Goal: Task Accomplishment & Management: Use online tool/utility

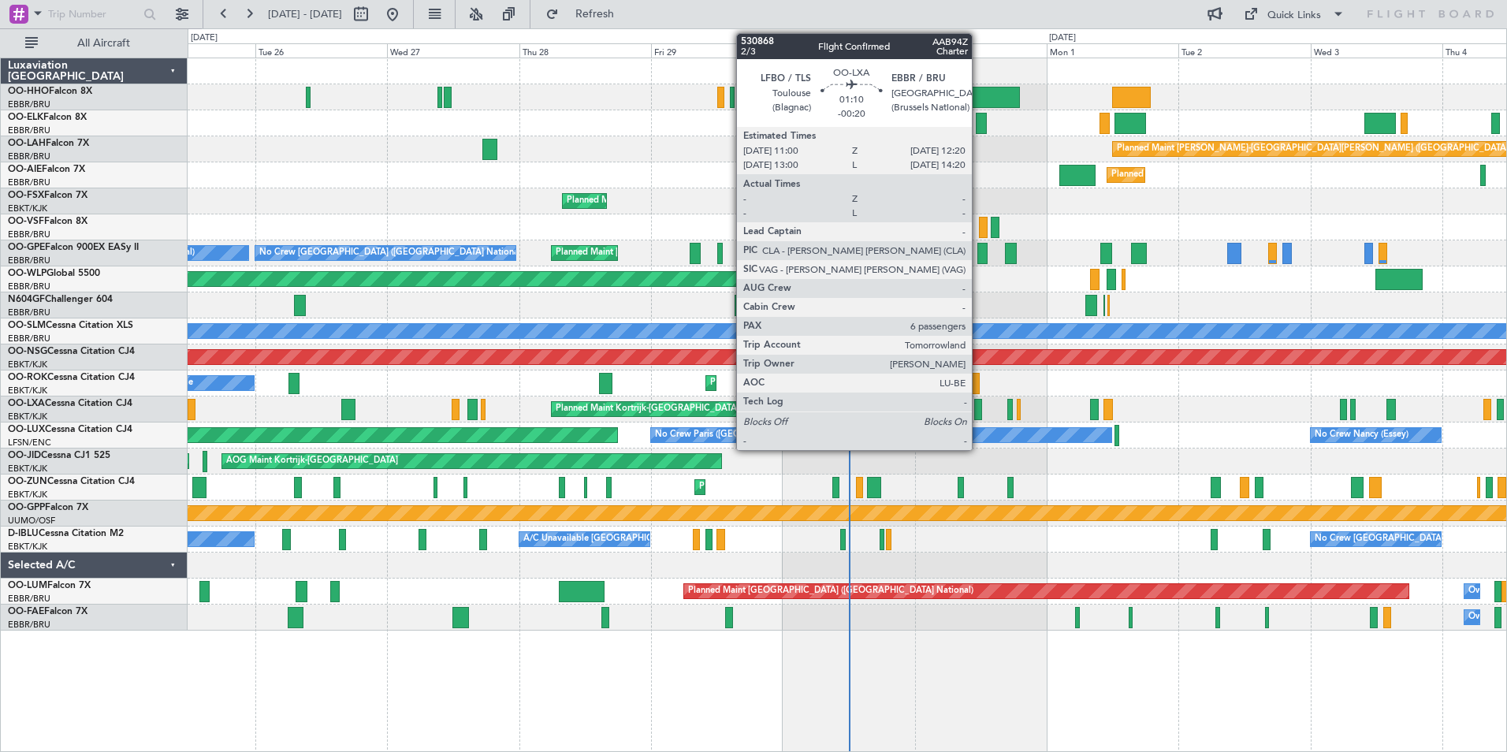
click at [979, 413] on div at bounding box center [978, 409] width 8 height 21
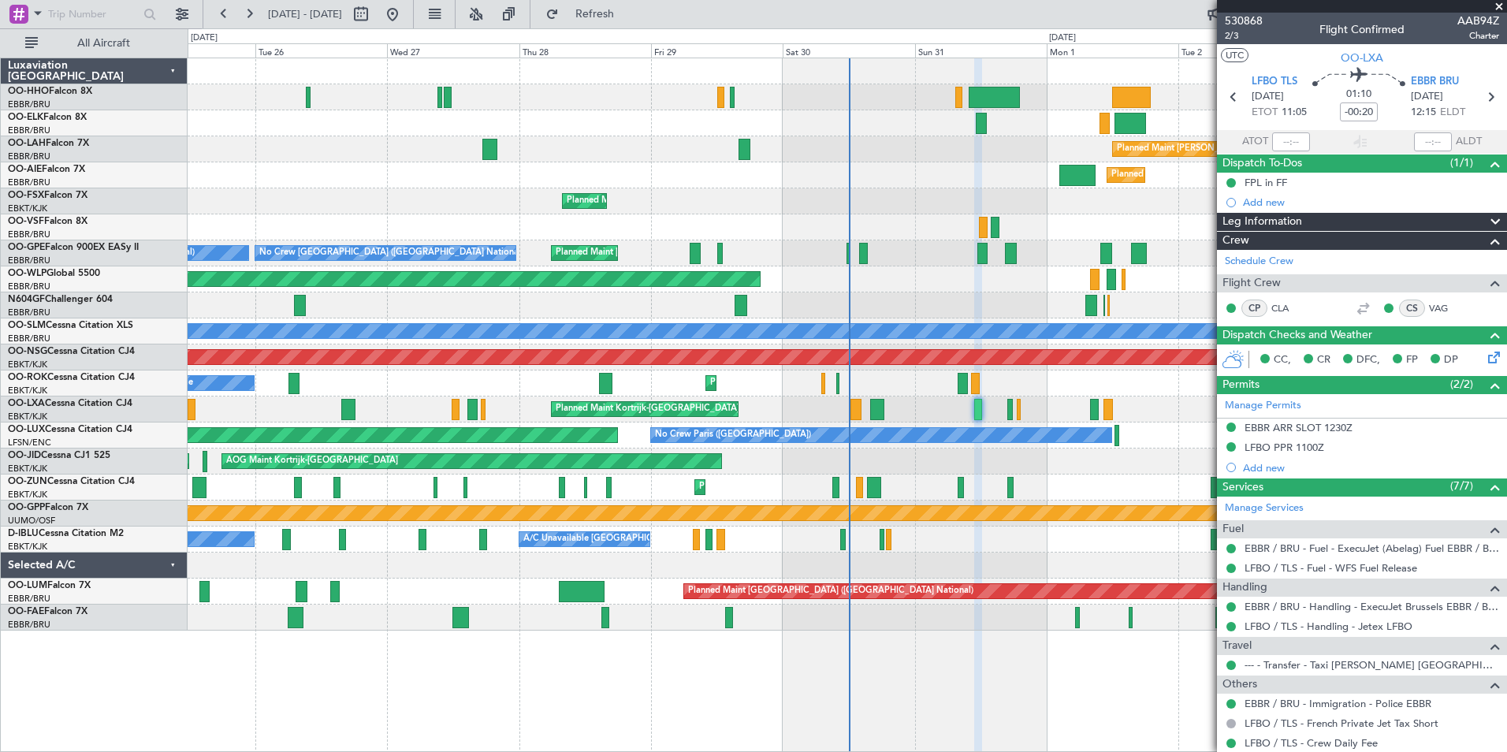
click at [1496, 4] on span at bounding box center [1499, 7] width 16 height 14
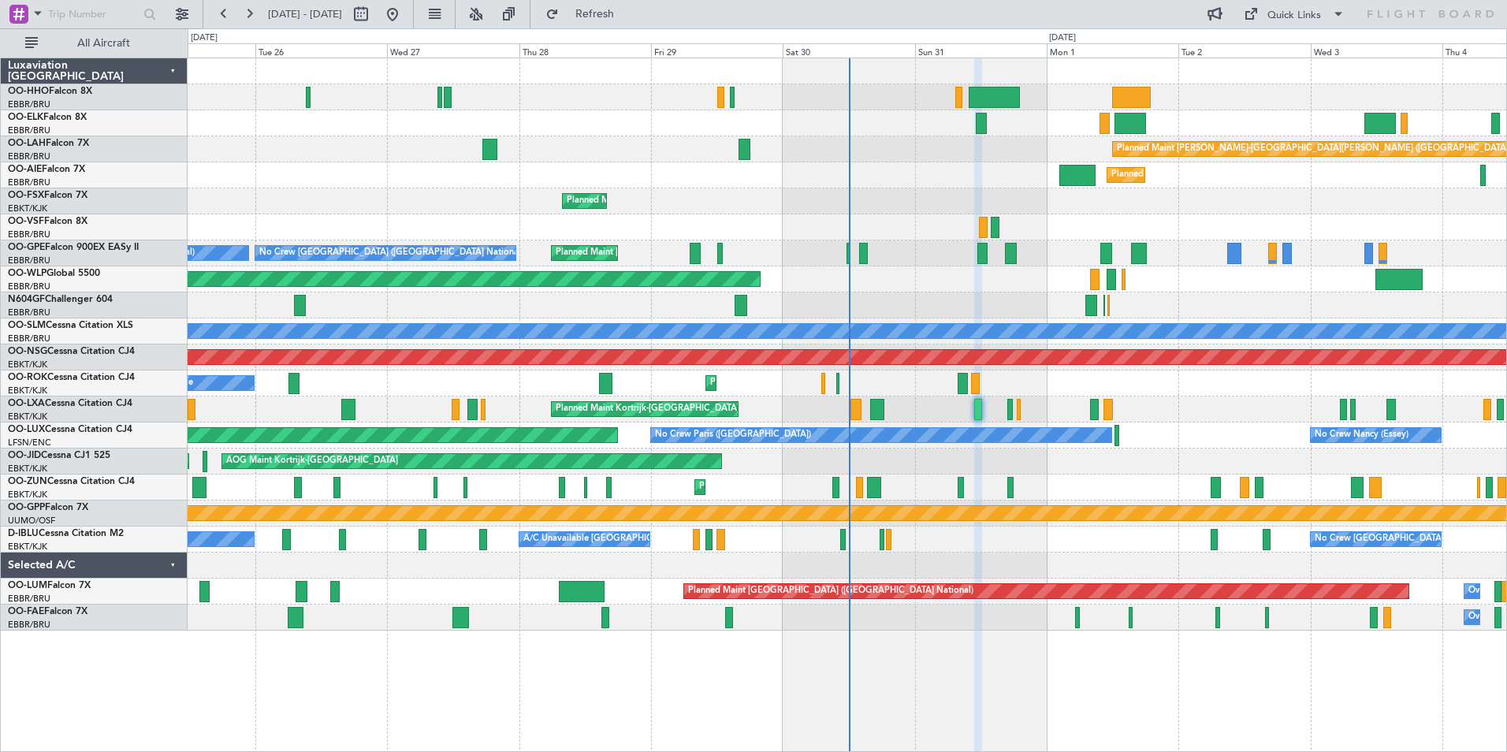
type input "0"
